Goal: Transaction & Acquisition: Download file/media

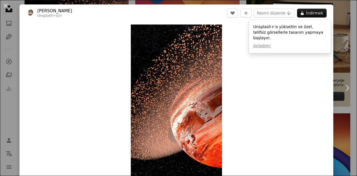
scroll to position [171, 0]
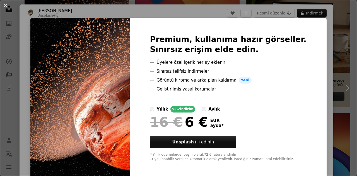
click at [336, 132] on div "An X shape Premium, kullanıma hazır görseller. Sınırsız erişim elde edin. A plu…" at bounding box center [178, 88] width 357 height 176
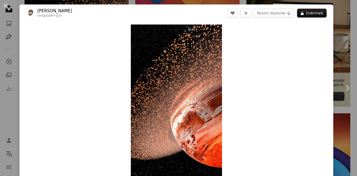
click at [338, 135] on div "An X shape Chevron left Chevron right [PERSON_NAME] C Unsplash+ için A heart A …" at bounding box center [178, 88] width 357 height 176
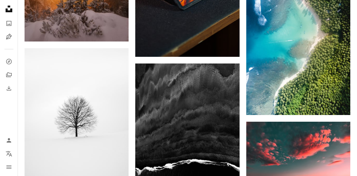
scroll to position [509, 0]
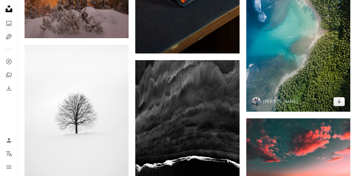
click at [326, 81] on img at bounding box center [298, 19] width 104 height 185
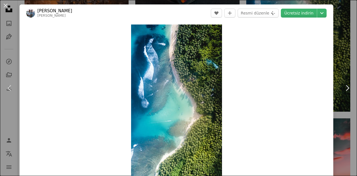
click at [312, 11] on font "Ücretsiz indirin" at bounding box center [298, 13] width 29 height 4
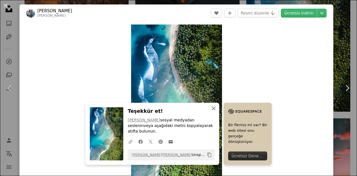
click at [216, 112] on icon "An X shape" at bounding box center [213, 108] width 7 height 7
